Goal: Check status: Check status

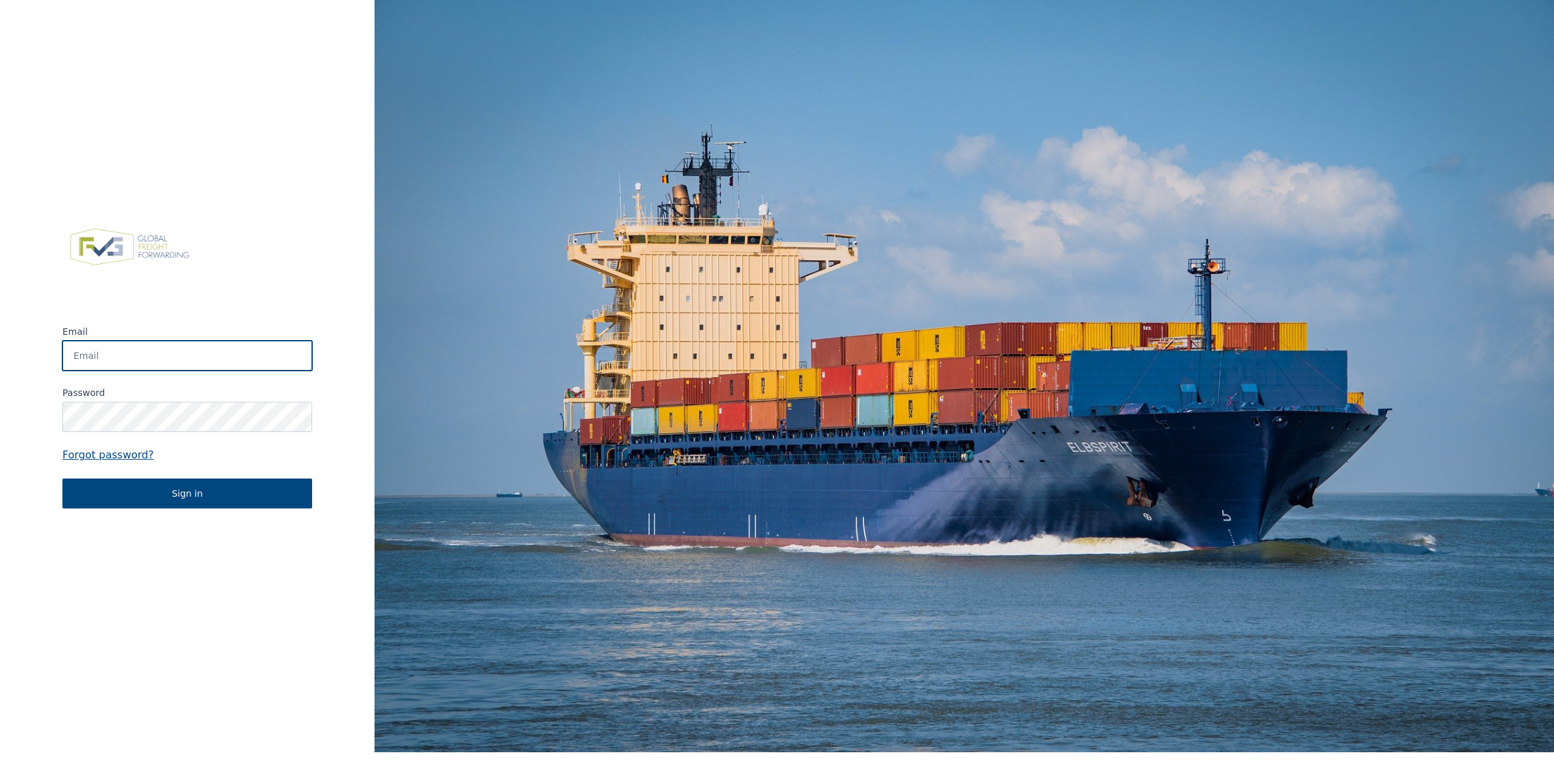
click at [142, 368] on input "Email" at bounding box center [187, 356] width 250 height 30
type input "[EMAIL_ADDRESS][DOMAIN_NAME]"
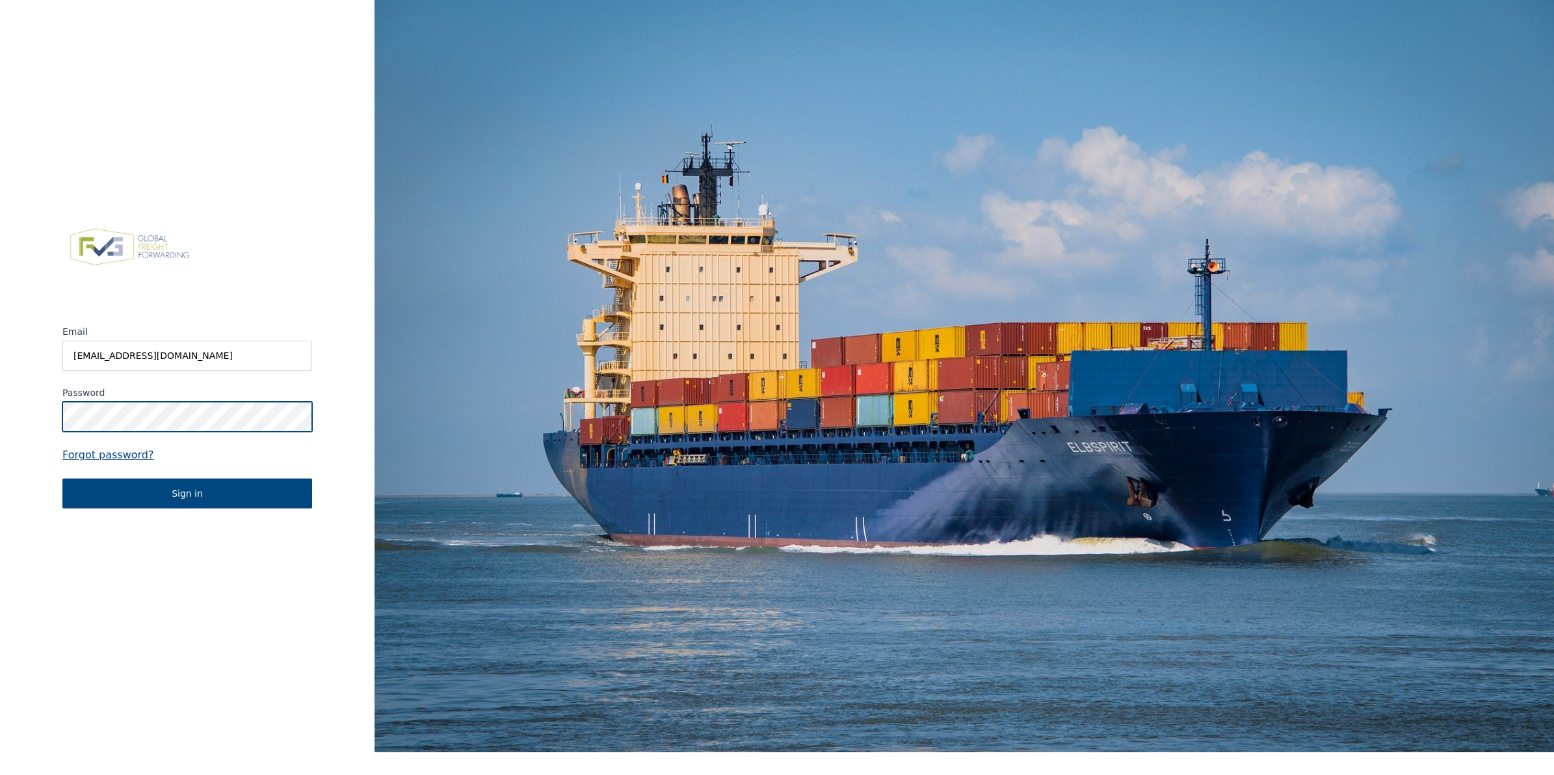
click at [62, 479] on button "Sign in" at bounding box center [187, 494] width 250 height 30
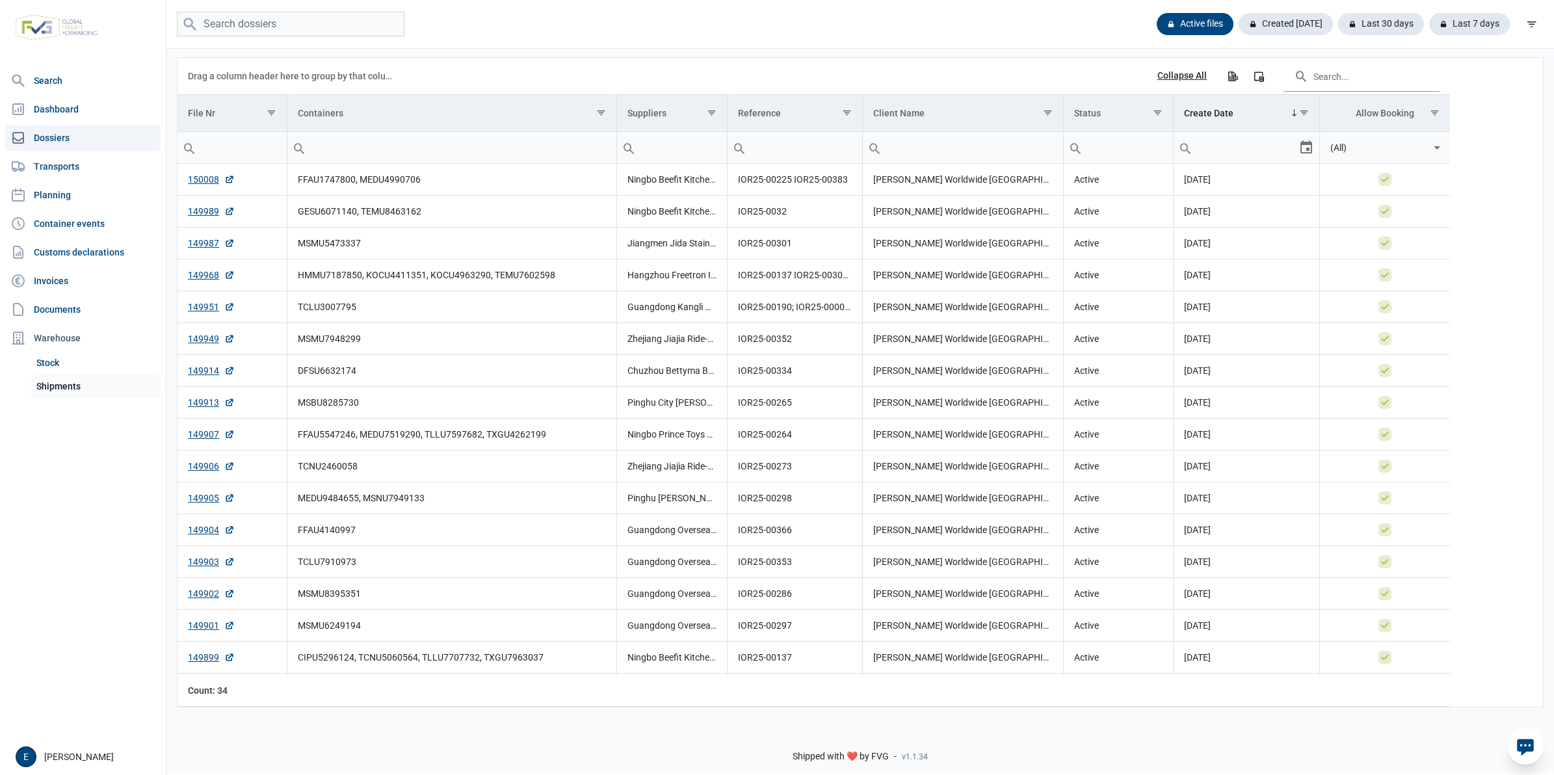
click at [67, 391] on link "Shipments" at bounding box center [95, 386] width 129 height 23
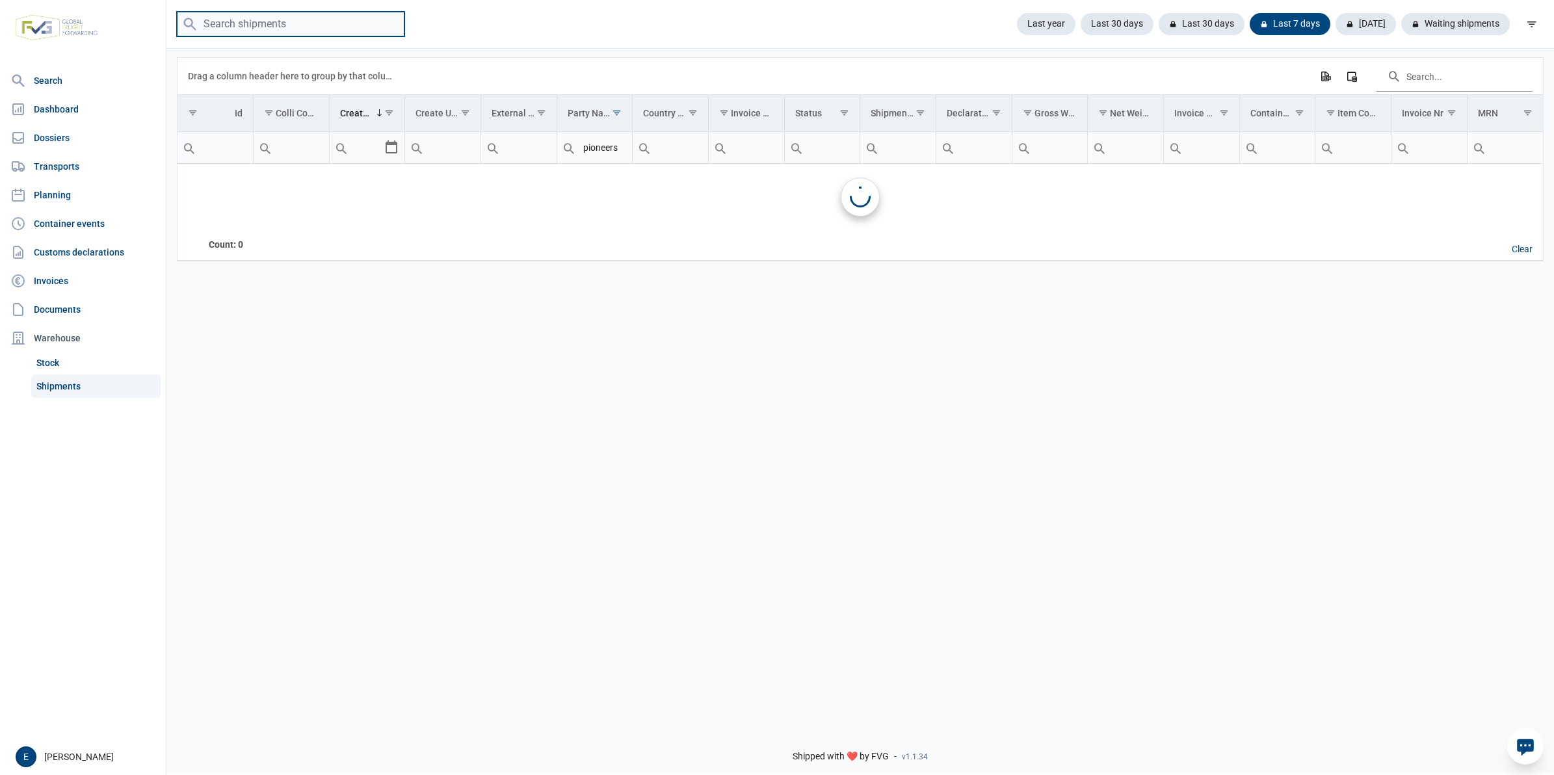
click at [353, 21] on input "search" at bounding box center [291, 24] width 228 height 25
paste input "25BE000003974200B9"
type input "25BE000003974200B9"
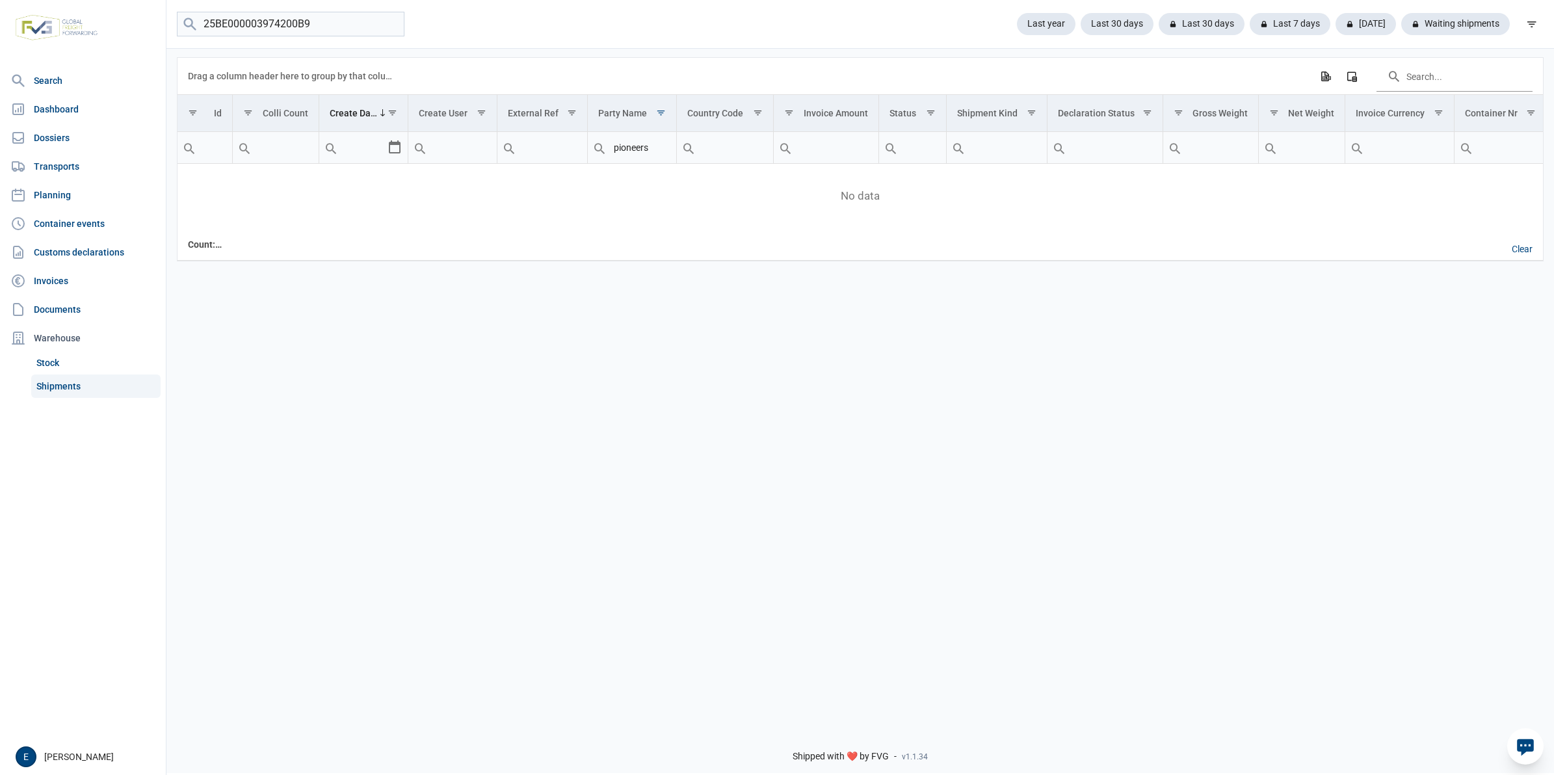
click at [635, 150] on input "pioneers" at bounding box center [632, 147] width 89 height 31
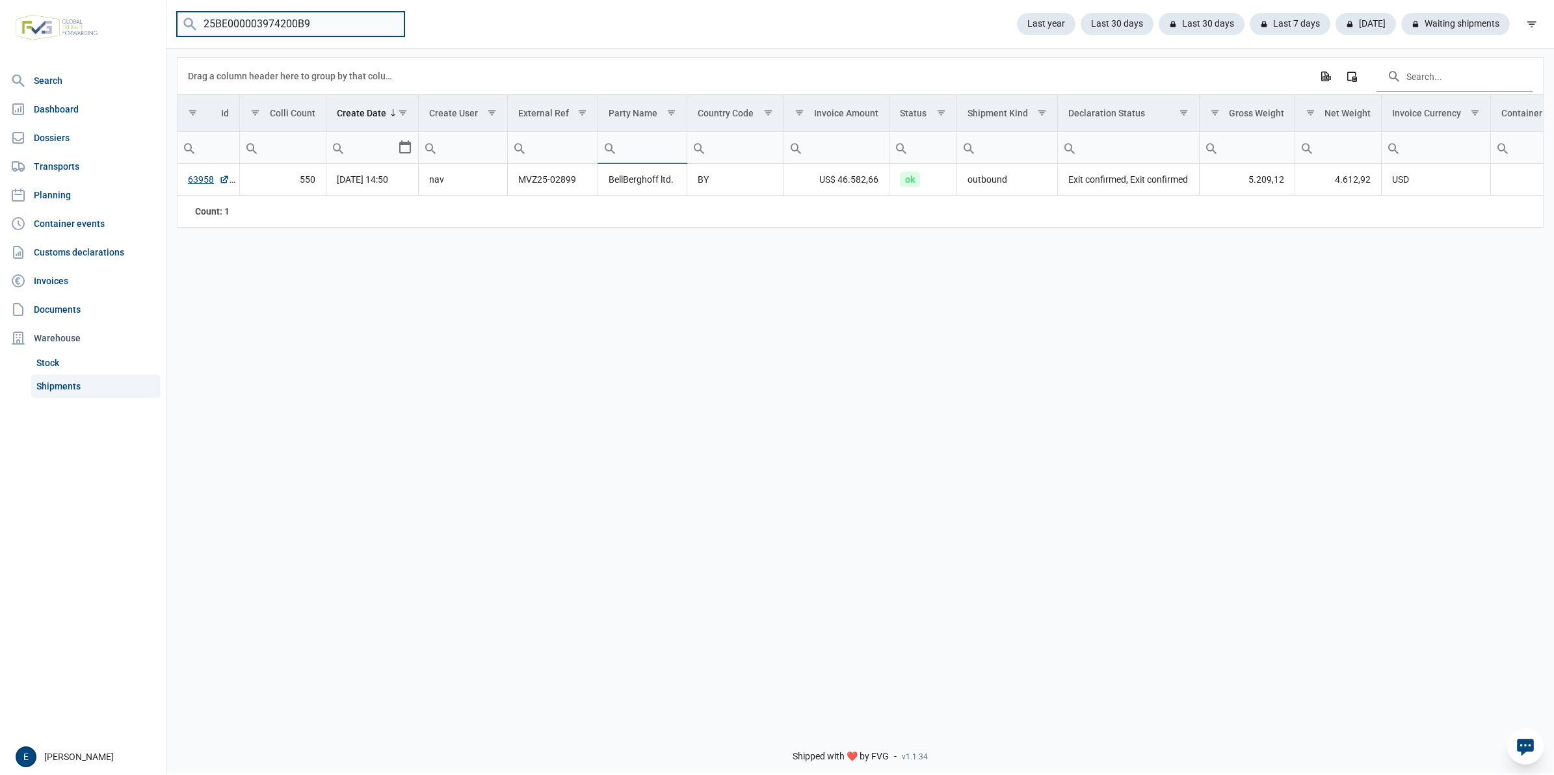
click at [329, 29] on input "25BE000003974200B9" at bounding box center [291, 24] width 228 height 25
click at [313, 20] on input "25BE000003974200B9" at bounding box center [291, 24] width 228 height 25
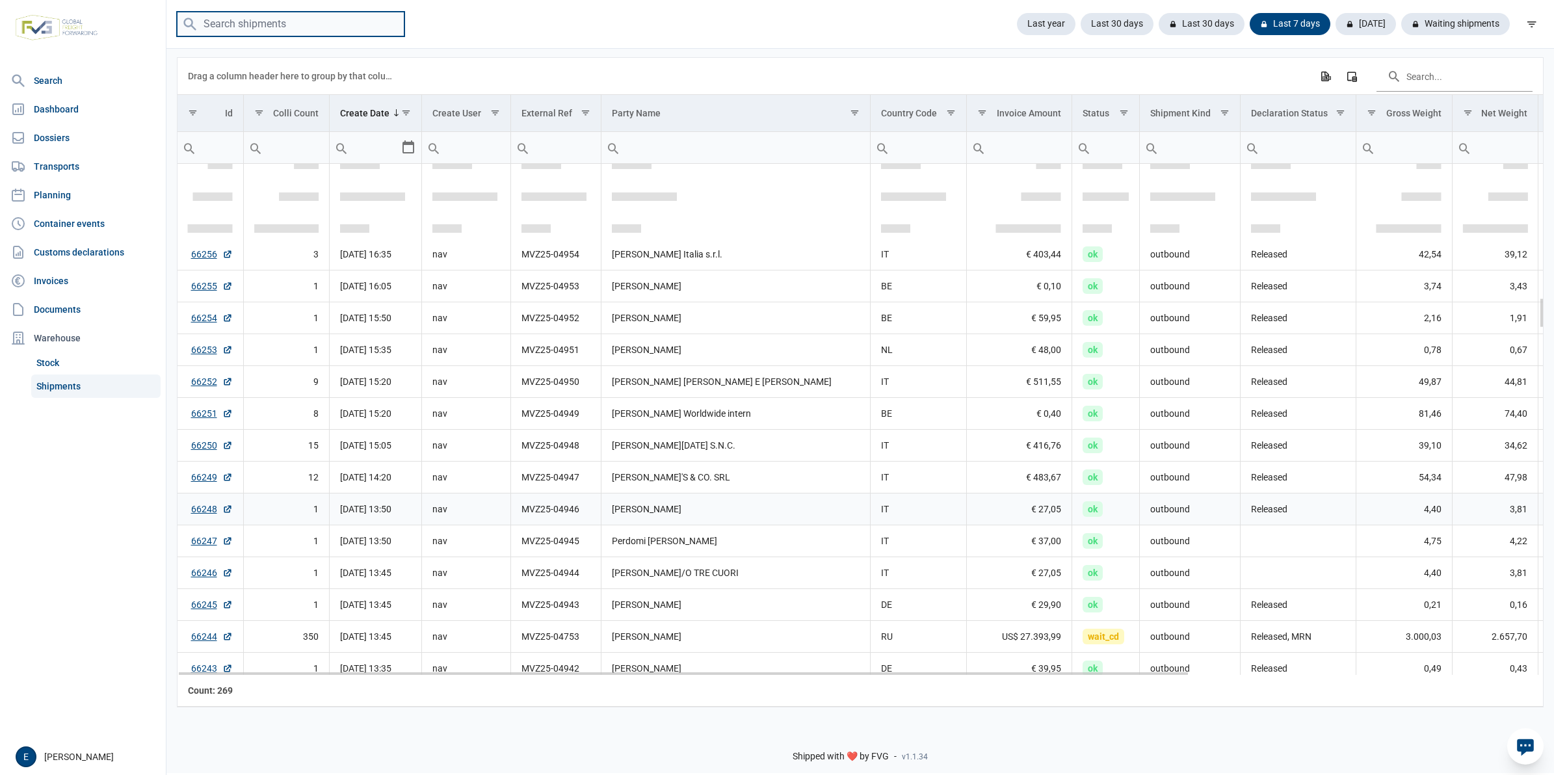
scroll to position [2235, 0]
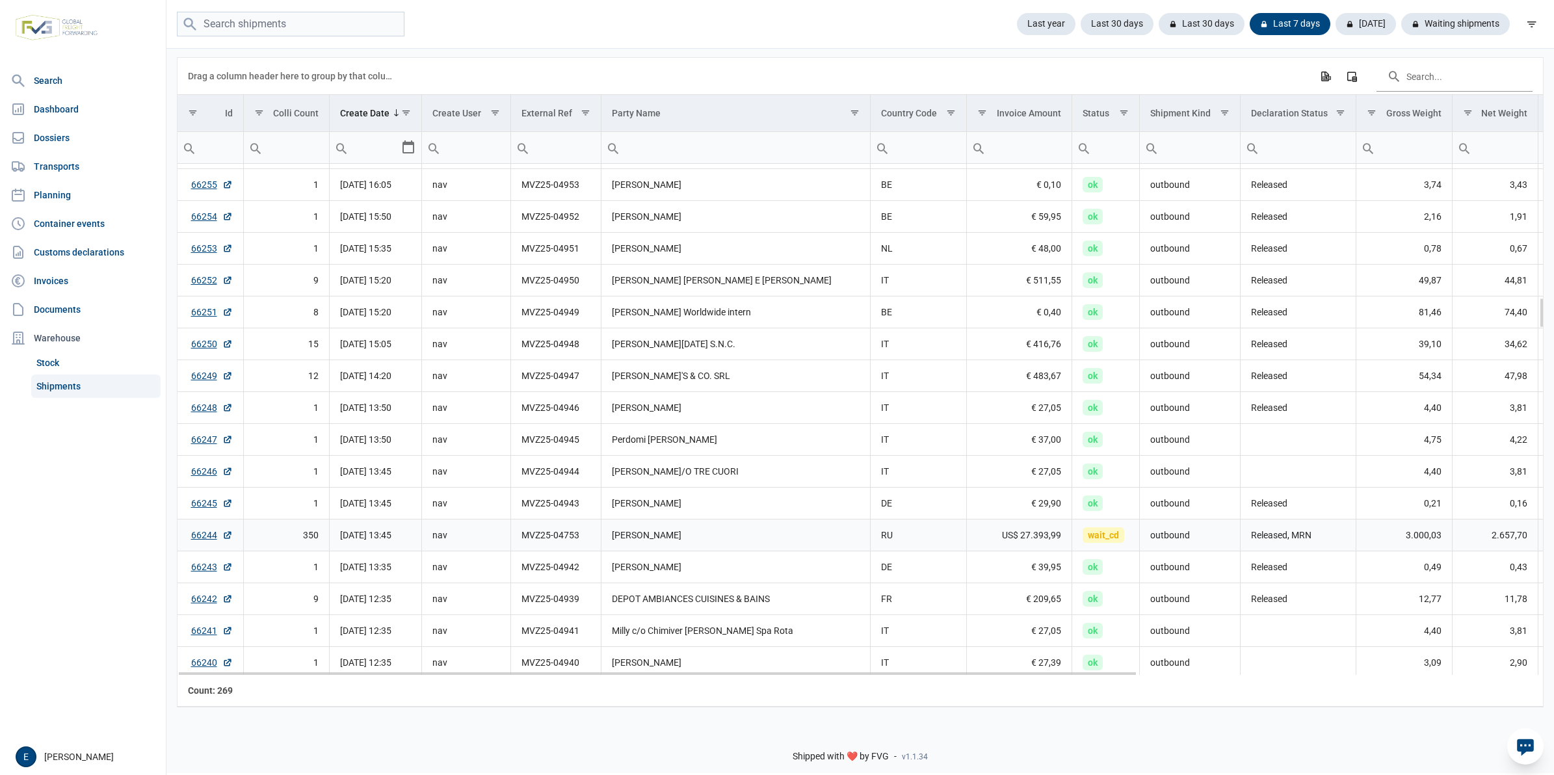
click at [704, 543] on td "[PERSON_NAME]" at bounding box center [735, 535] width 269 height 32
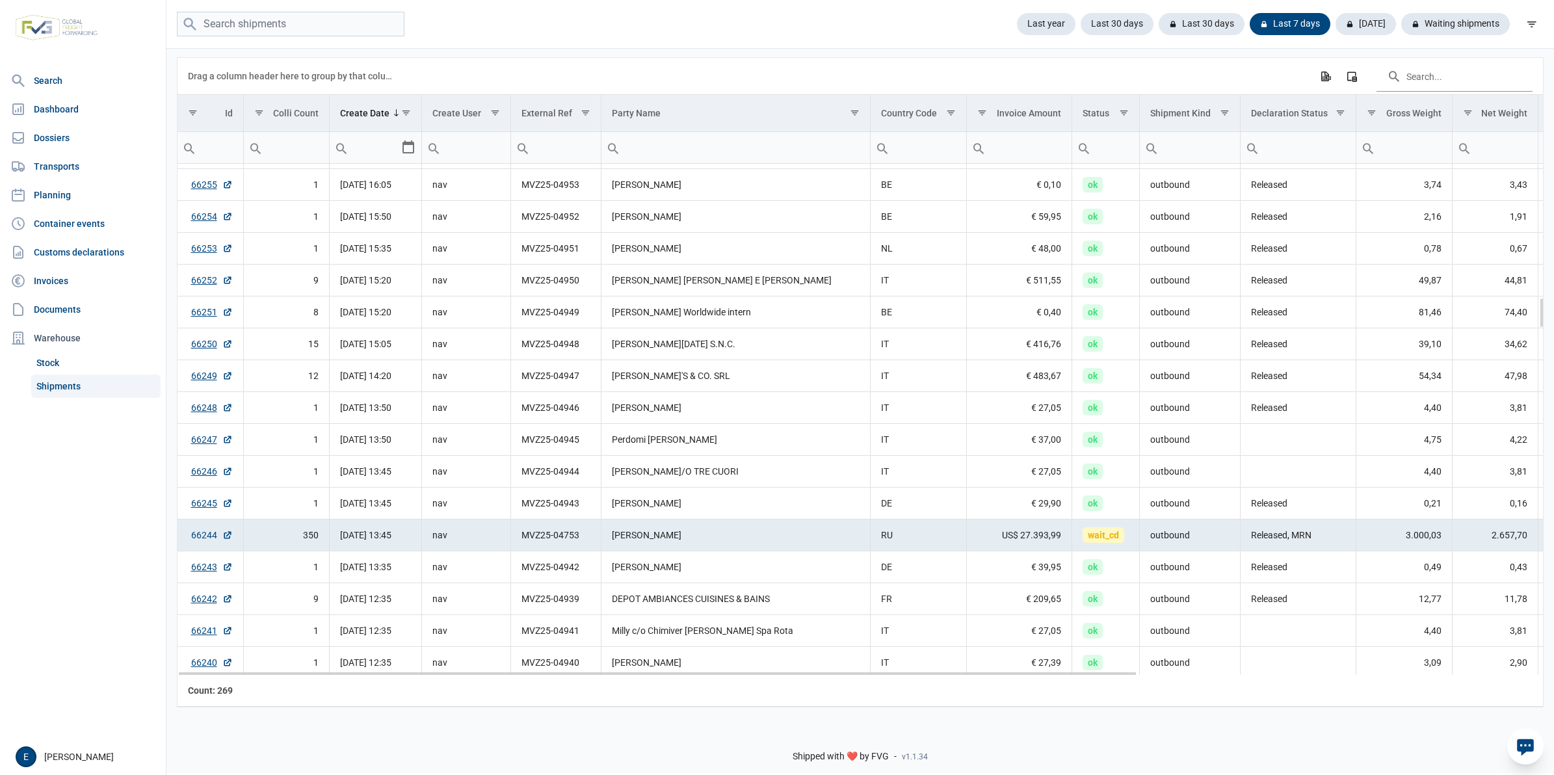
click at [196, 542] on link "66244" at bounding box center [212, 535] width 42 height 13
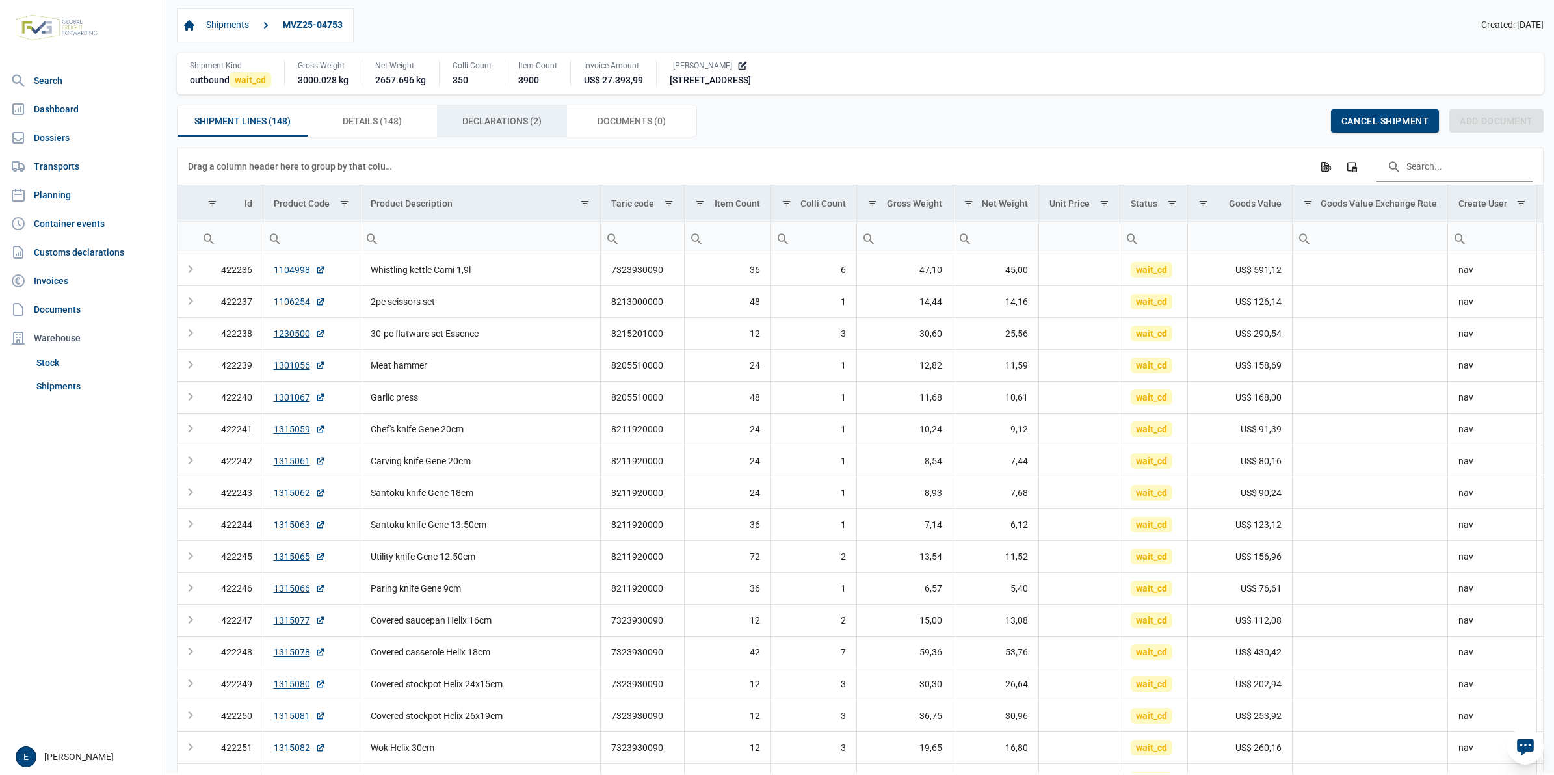
click at [542, 127] on div "Declarations (2) Declarations (2)" at bounding box center [502, 120] width 130 height 31
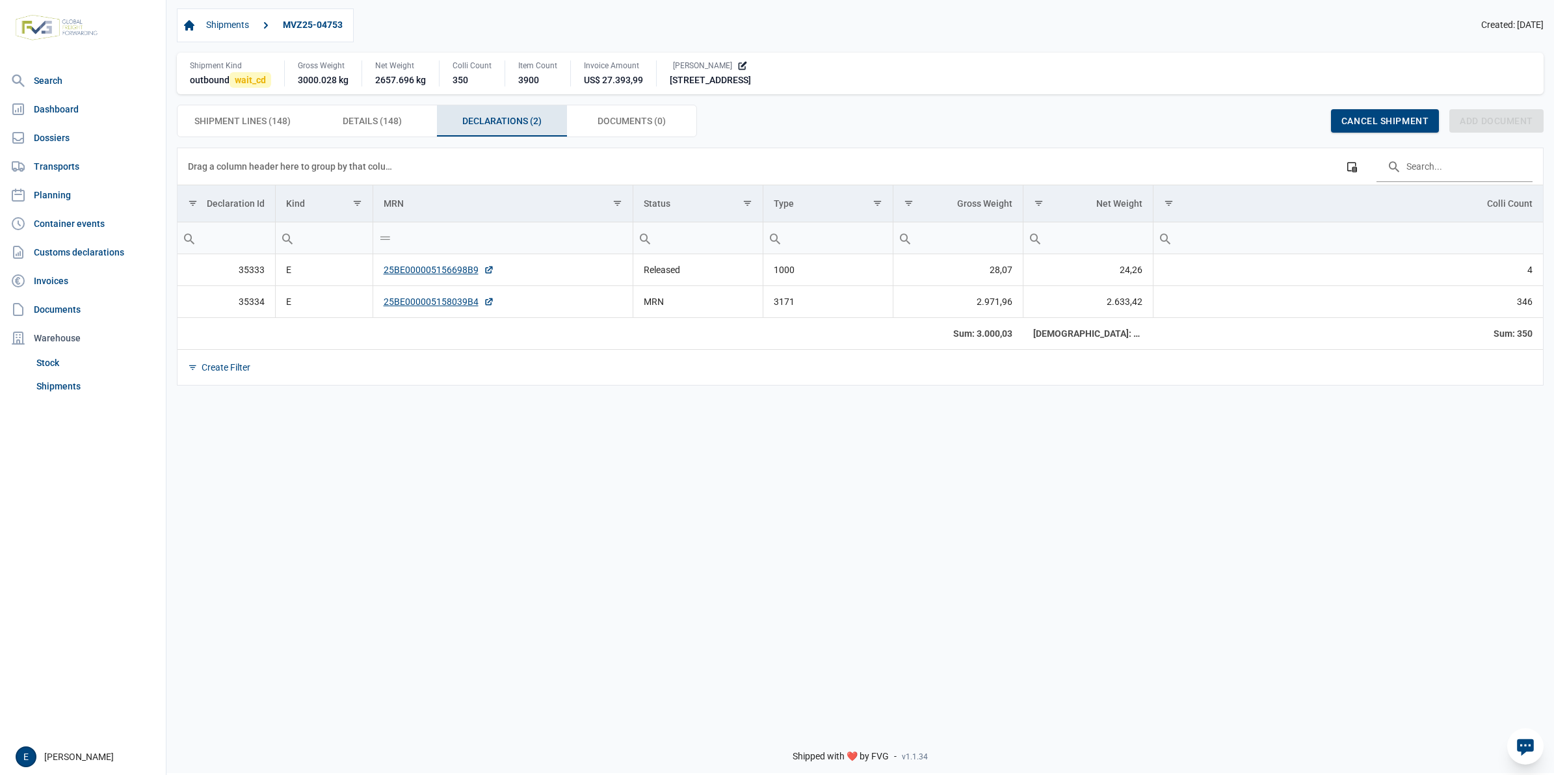
click at [990, 441] on div "Data grid with 2 rows and 8 columns Drag a column header here to group by that …" at bounding box center [860, 433] width 1388 height 570
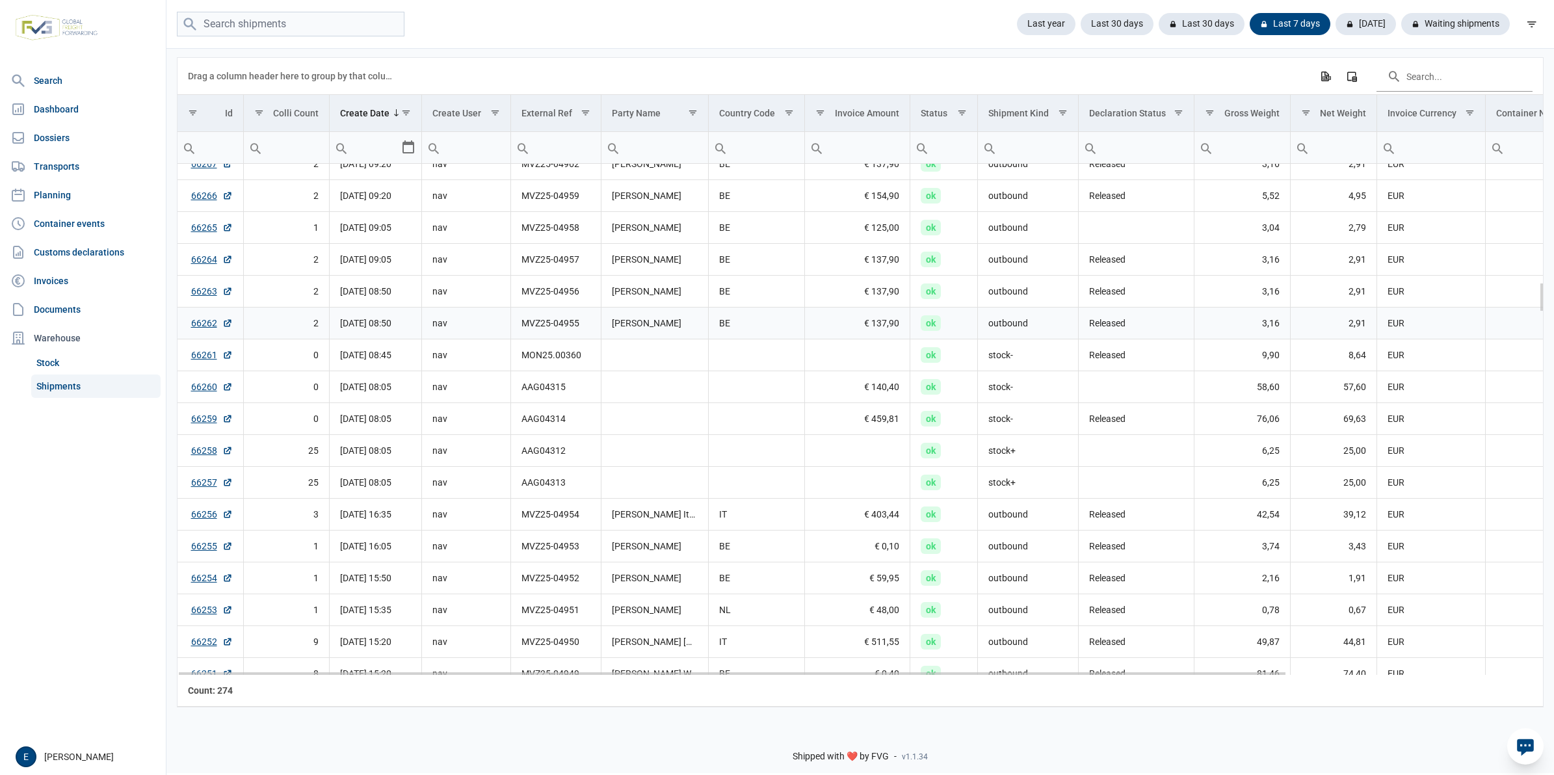
scroll to position [2641, 0]
